Goal: Task Accomplishment & Management: Manage account settings

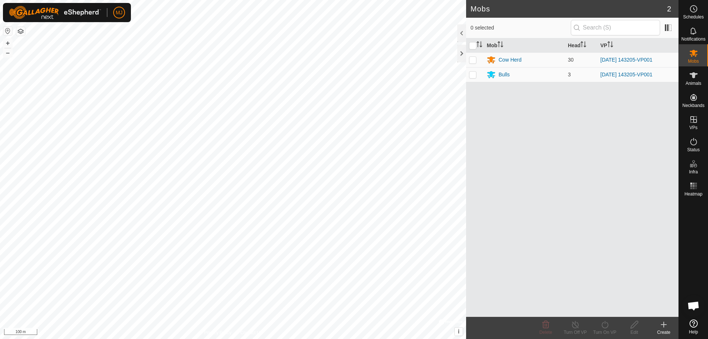
scroll to position [1466, 0]
click at [665, 325] on icon at bounding box center [663, 325] width 5 height 0
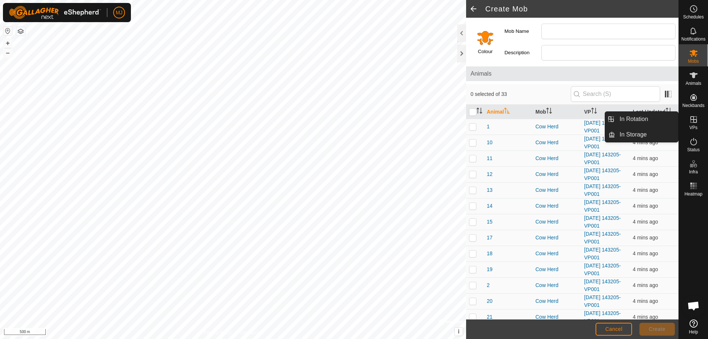
click at [696, 120] on icon at bounding box center [693, 119] width 9 height 9
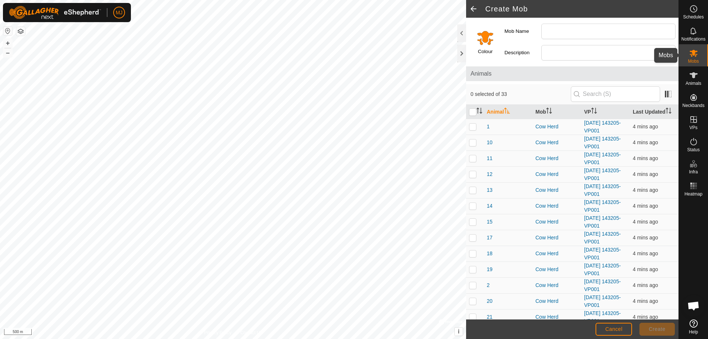
click at [692, 55] on icon at bounding box center [693, 53] width 9 height 9
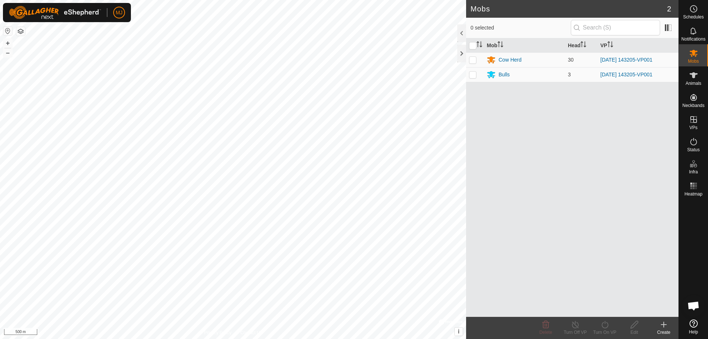
click at [664, 323] on icon at bounding box center [664, 324] width 0 height 5
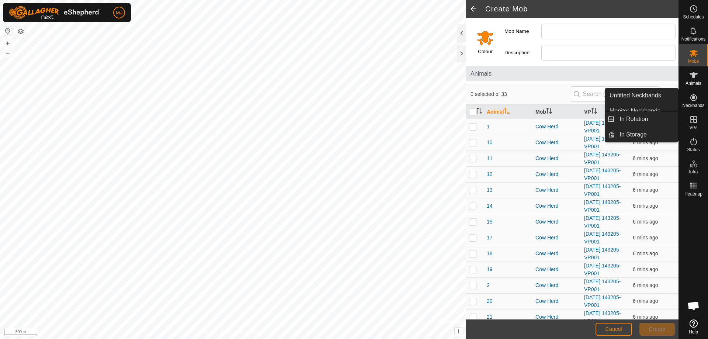
click at [694, 119] on icon at bounding box center [694, 119] width 7 height 7
click at [696, 118] on icon at bounding box center [693, 119] width 9 height 9
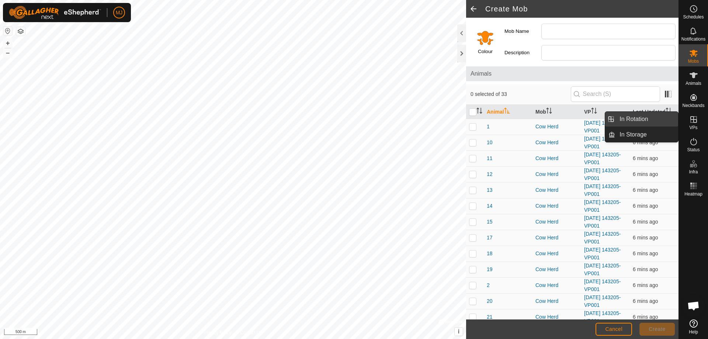
click at [650, 117] on link "In Rotation" at bounding box center [646, 119] width 63 height 15
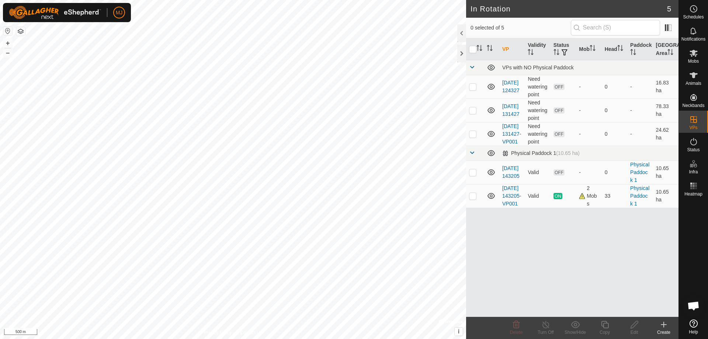
click at [664, 324] on icon at bounding box center [664, 324] width 0 height 5
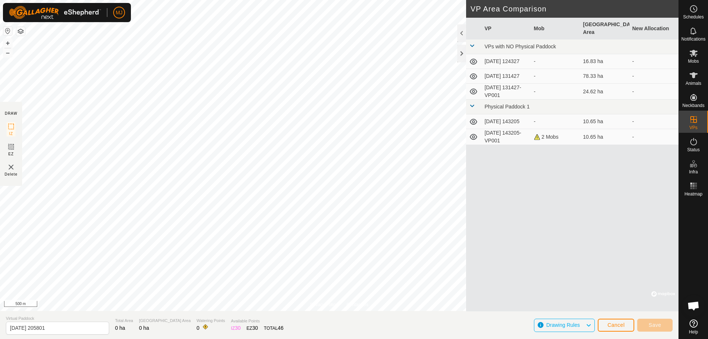
click at [560, 205] on div "VP Mob Grazing Area New Allocation VPs with NO Physical Paddock [DATE] 124327 -…" at bounding box center [572, 165] width 212 height 294
click at [697, 56] on icon at bounding box center [693, 53] width 9 height 9
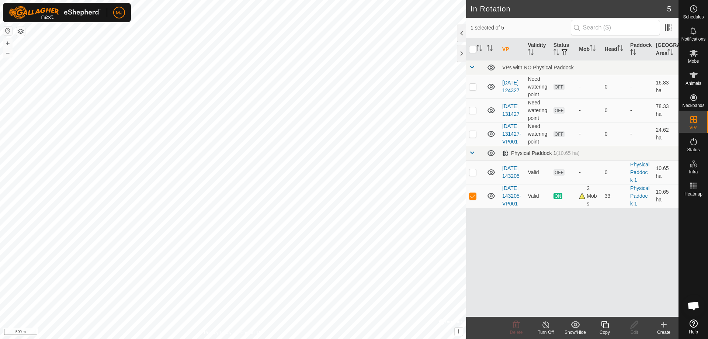
click at [546, 326] on line at bounding box center [546, 325] width 6 height 6
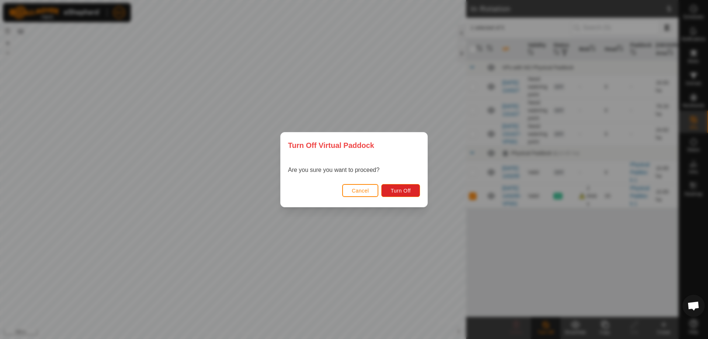
click at [364, 191] on span "Cancel" at bounding box center [360, 191] width 17 height 6
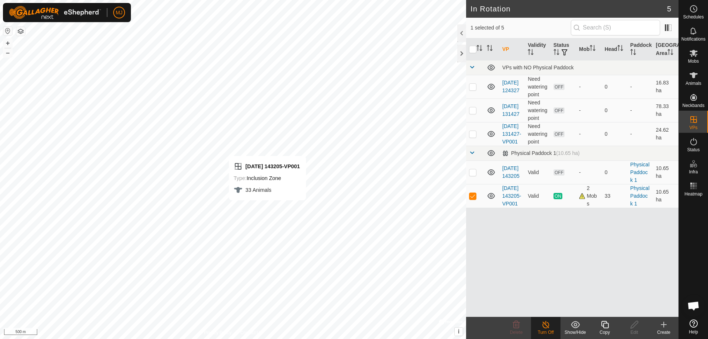
checkbox input "true"
checkbox input "false"
checkbox input "true"
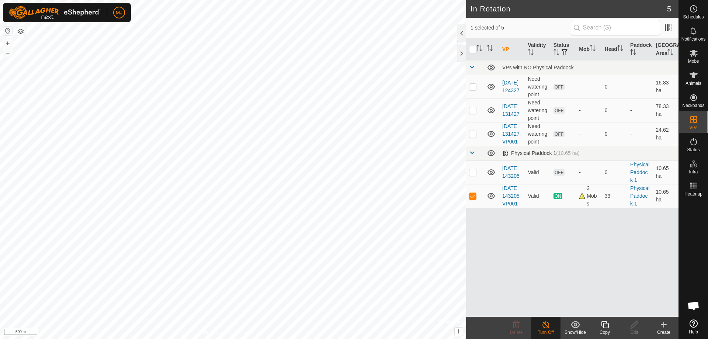
checkbox input "false"
checkbox input "true"
checkbox input "false"
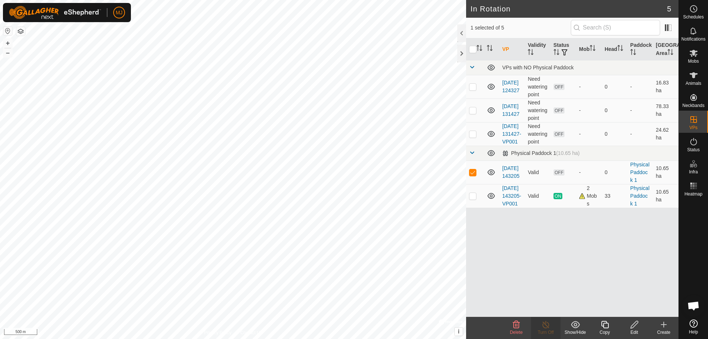
checkbox input "false"
checkbox input "true"
checkbox input "false"
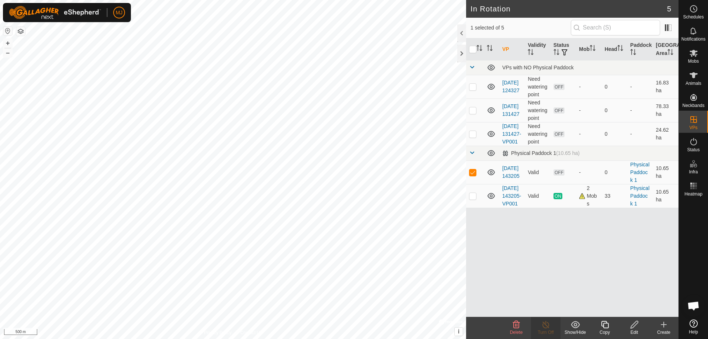
checkbox input "true"
checkbox input "false"
checkbox input "true"
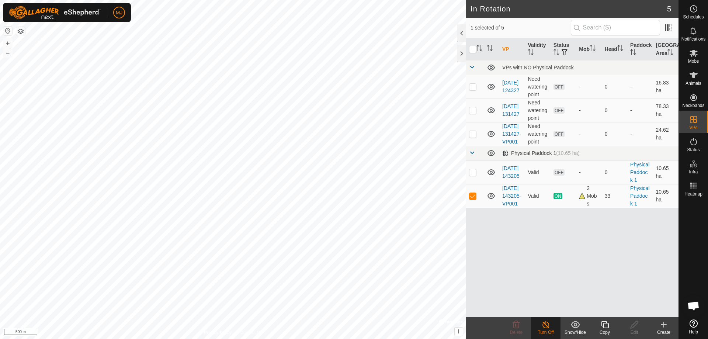
click at [665, 322] on icon at bounding box center [664, 324] width 9 height 9
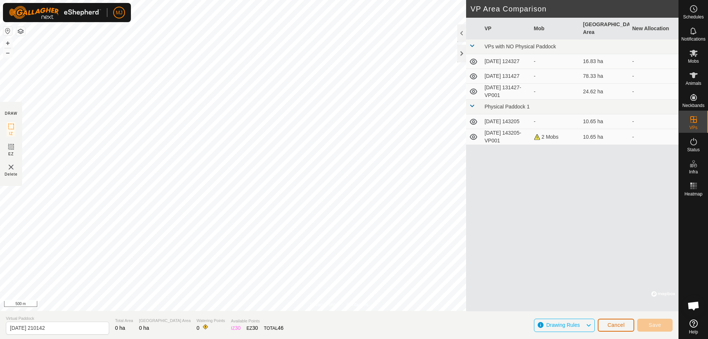
click at [620, 328] on span "Cancel" at bounding box center [616, 325] width 17 height 6
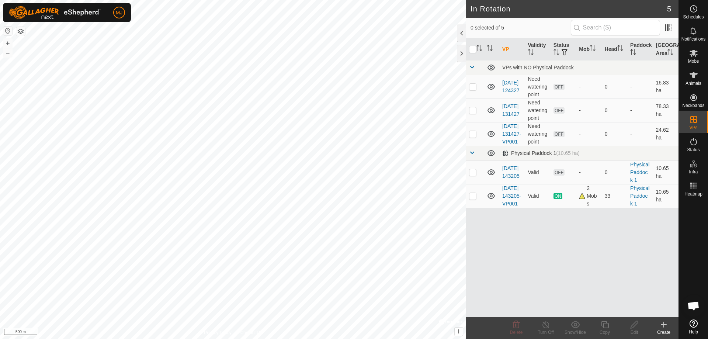
checkbox input "true"
checkbox input "false"
checkbox input "true"
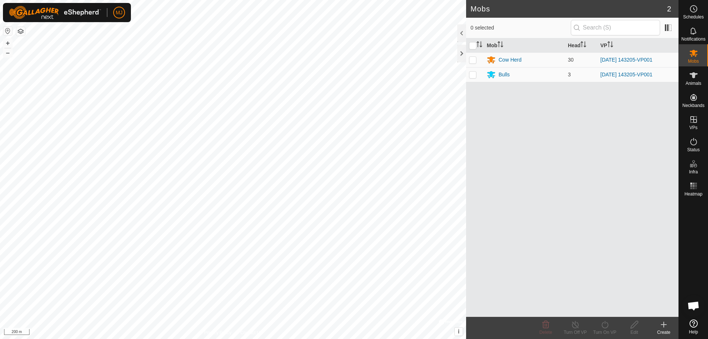
scroll to position [1466, 0]
click at [463, 52] on div at bounding box center [461, 54] width 9 height 18
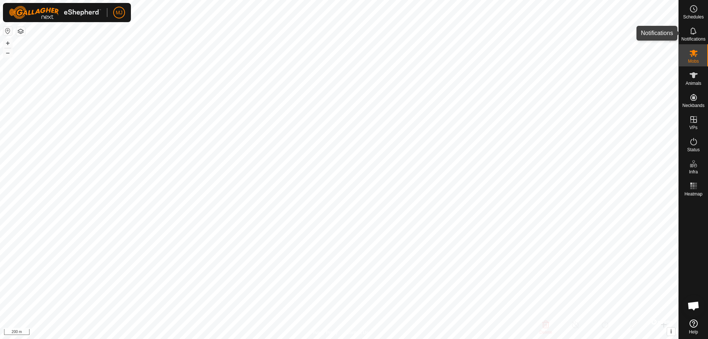
click at [692, 31] on icon at bounding box center [693, 31] width 9 height 9
